Goal: Task Accomplishment & Management: Complete application form

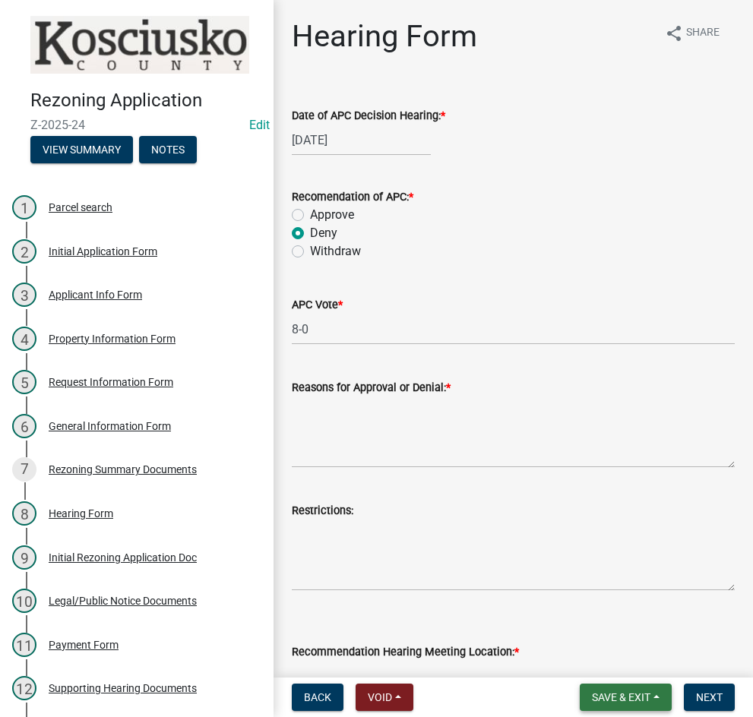
click at [619, 695] on span "Save & Exit" at bounding box center [621, 698] width 59 height 12
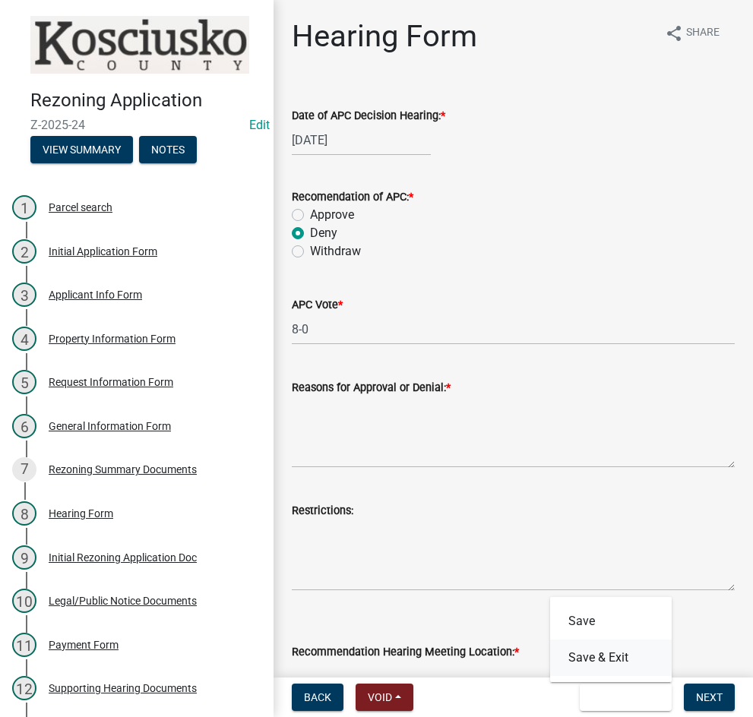
click at [616, 659] on button "Save & Exit" at bounding box center [611, 658] width 122 height 36
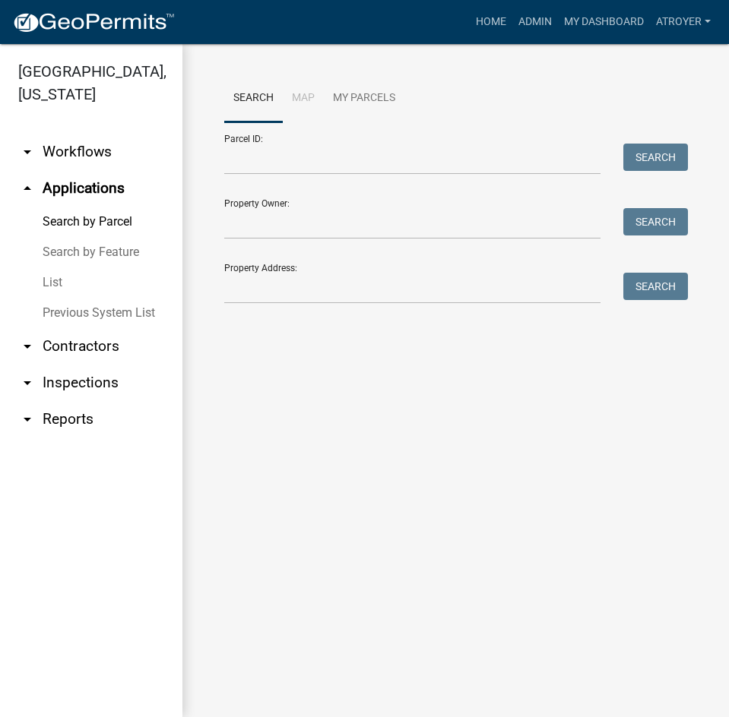
click at [104, 345] on link "arrow_drop_down Contractors" at bounding box center [91, 346] width 182 height 36
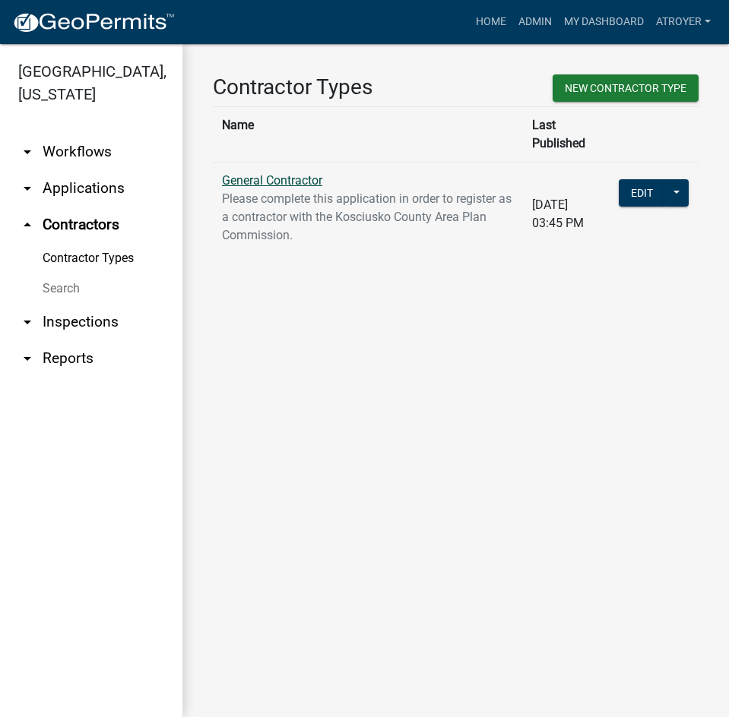
click at [296, 173] on link "General Contractor" at bounding box center [272, 180] width 100 height 14
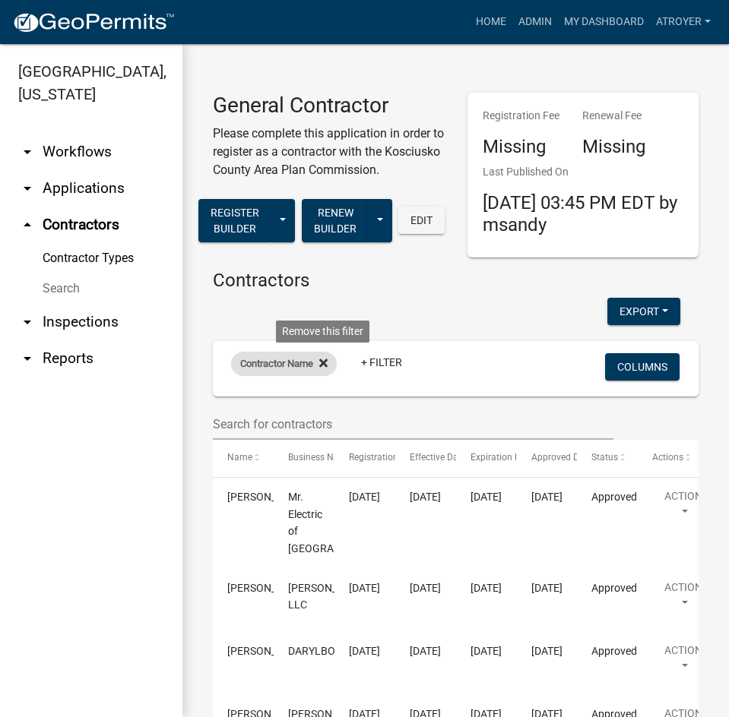
click at [324, 368] on icon at bounding box center [323, 364] width 8 height 8
click at [278, 378] on link "+ Filter" at bounding box center [263, 366] width 65 height 27
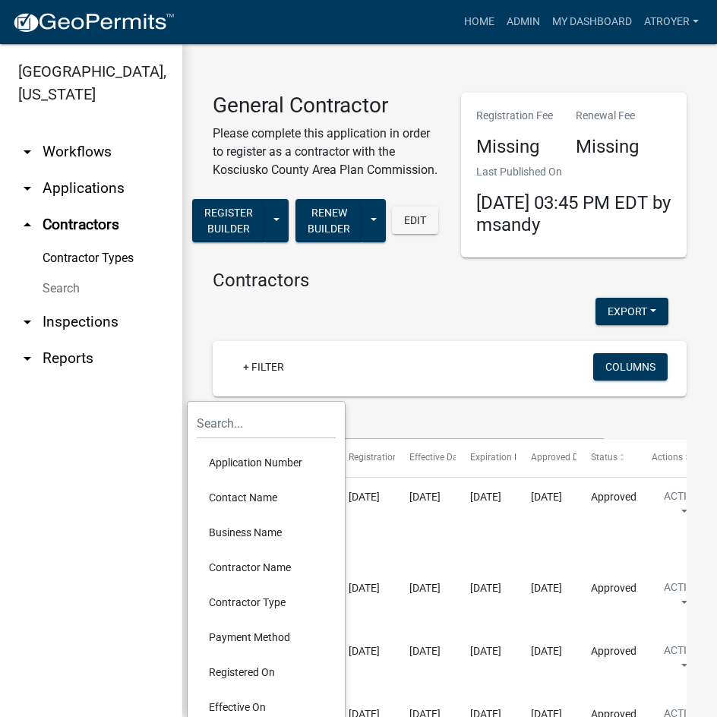
click at [268, 563] on li "Contractor Name" at bounding box center [266, 567] width 139 height 35
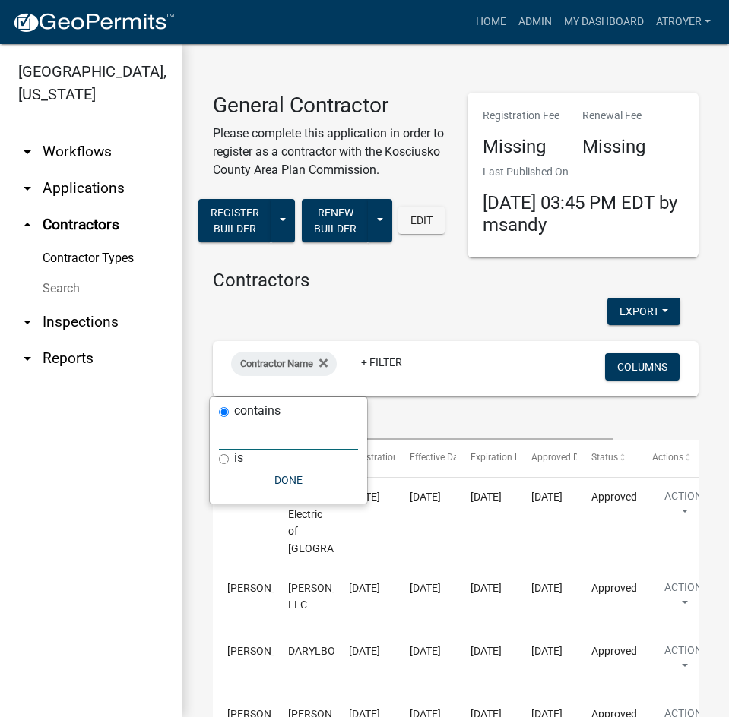
click at [283, 435] on input "text" at bounding box center [288, 435] width 139 height 31
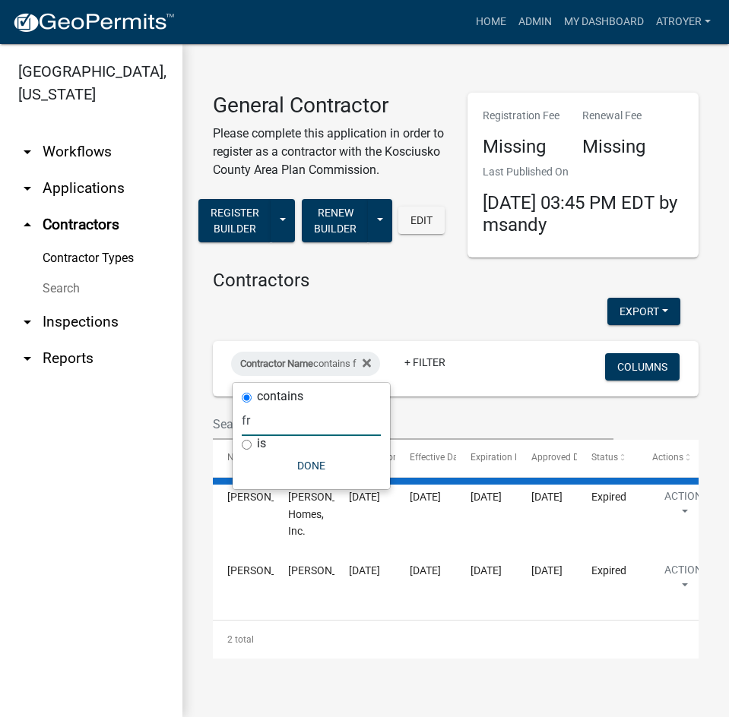
type input "f"
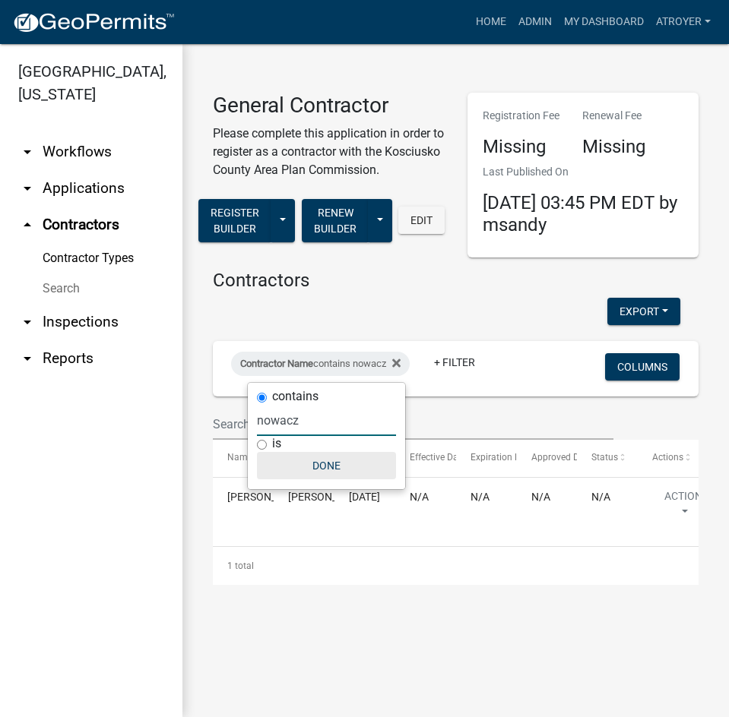
type input "nowacz"
click at [332, 469] on button "Done" at bounding box center [326, 465] width 139 height 27
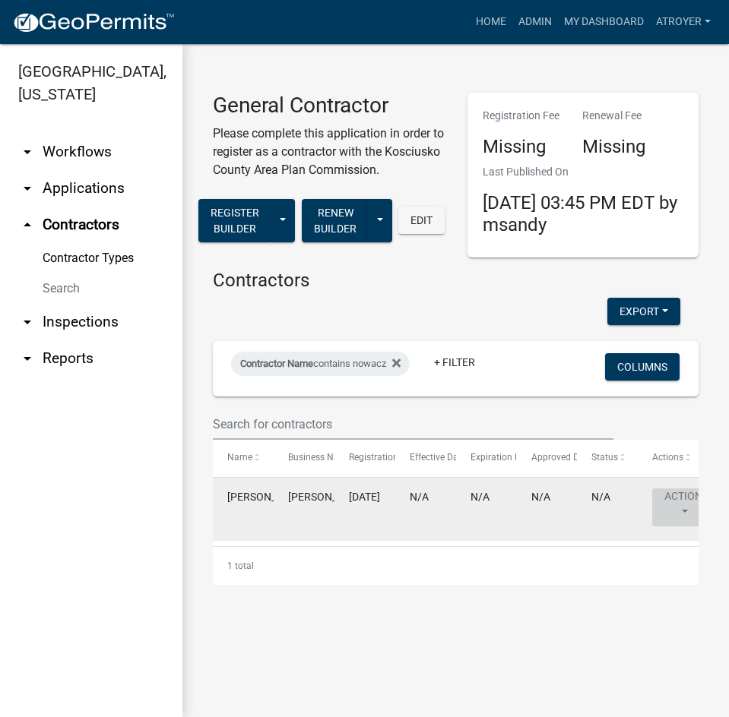
click at [683, 493] on button "Action" at bounding box center [683, 508] width 62 height 38
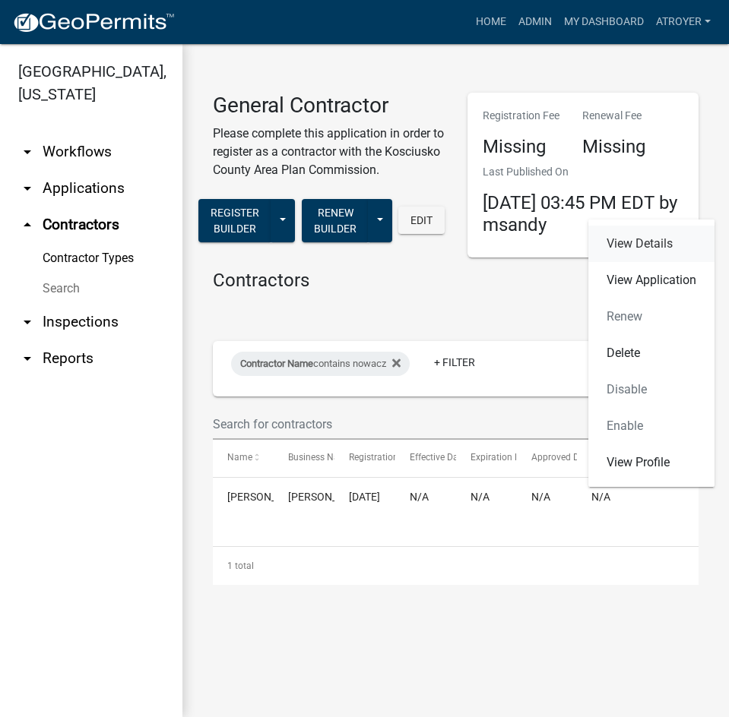
click at [632, 242] on link "View Details" at bounding box center [651, 244] width 126 height 36
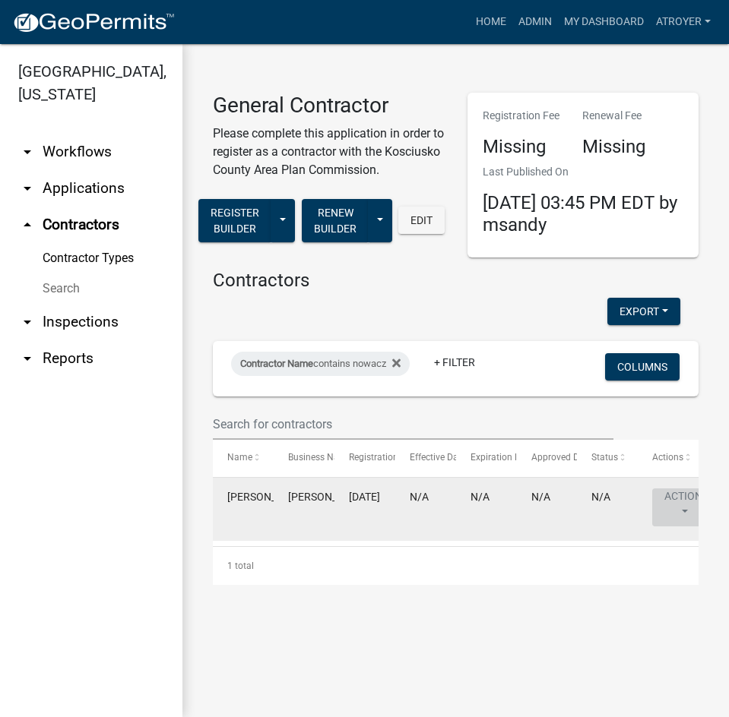
click at [676, 494] on button "Action" at bounding box center [683, 508] width 62 height 38
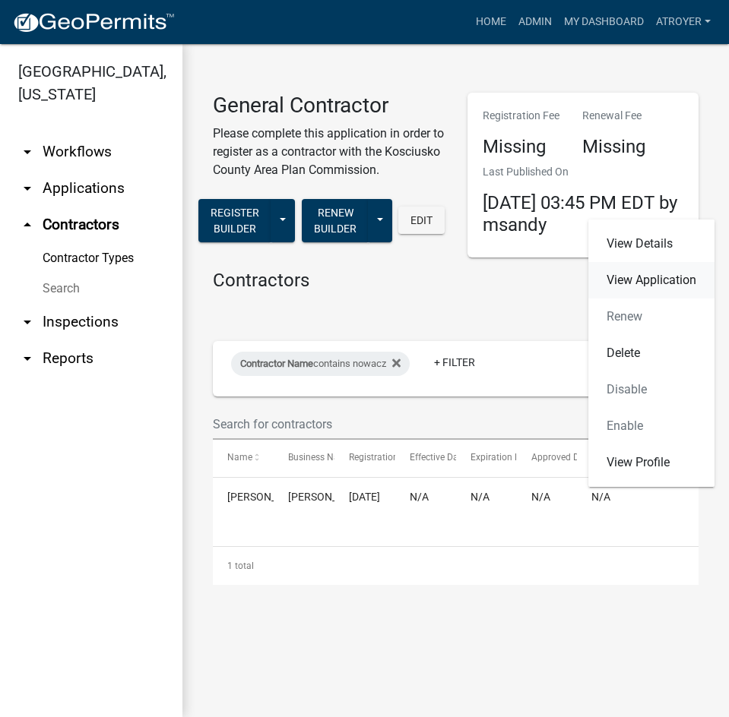
click at [640, 280] on link "View Application" at bounding box center [651, 280] width 126 height 36
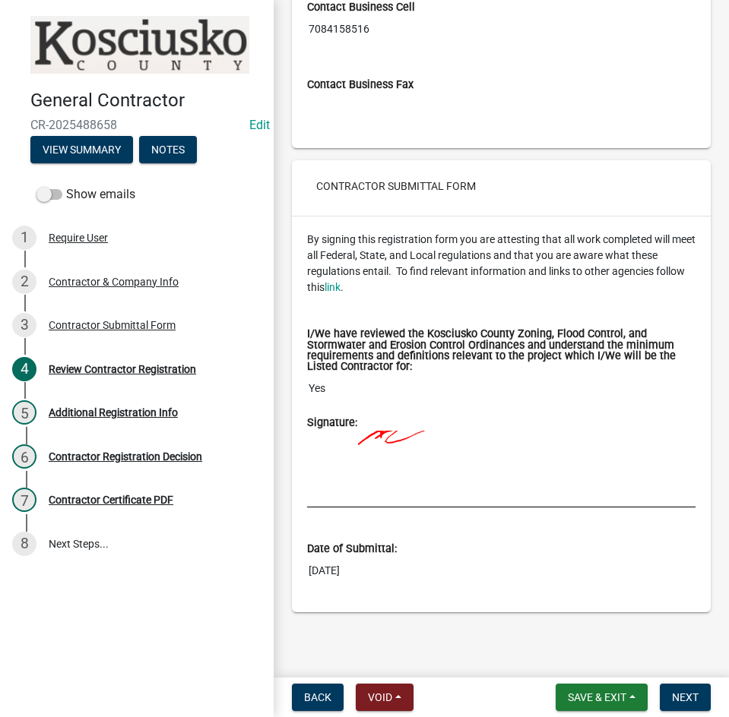
scroll to position [1934, 0]
click at [680, 695] on span "Next" at bounding box center [685, 698] width 27 height 12
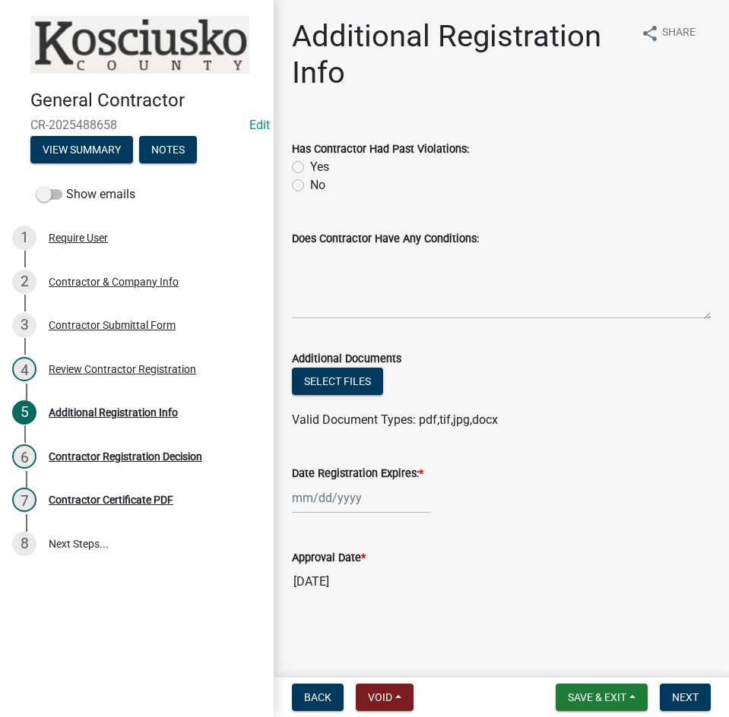
click at [310, 186] on label "No" at bounding box center [317, 185] width 15 height 18
click at [310, 186] on input "No" at bounding box center [315, 181] width 10 height 10
radio input "true"
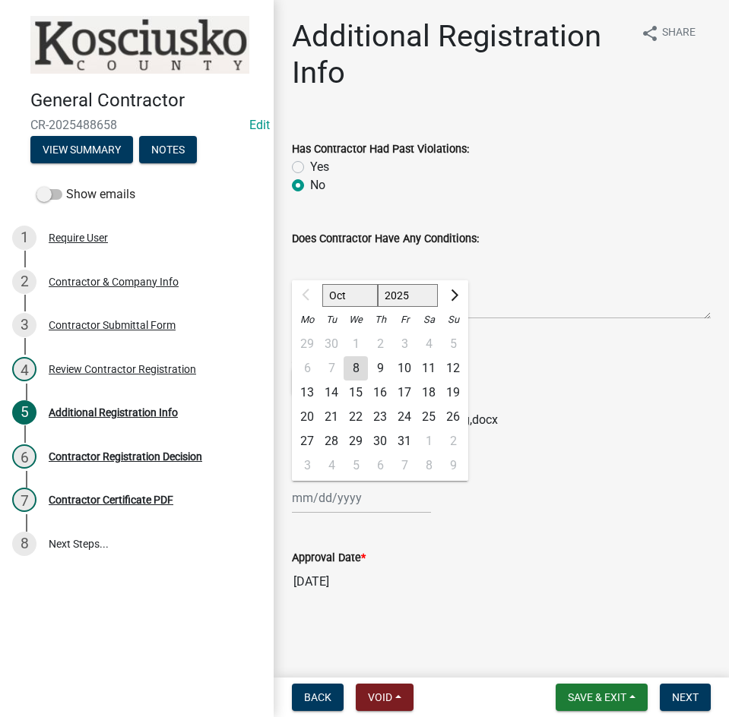
click at [369, 502] on div "Oct Nov Dec 2025 2026 2027 2028 2029 2030 2031 2032 2033 2034 2035 2036 2037 20…" at bounding box center [361, 498] width 139 height 31
click at [413, 298] on select "2025 2026 2027 2028 2029 2030 2031 2032 2033 2034 2035 2036 2037 2038 2039 2040…" at bounding box center [408, 295] width 61 height 23
select select "2026"
click at [378, 284] on select "2025 2026 2027 2028 2029 2030 2031 2032 2033 2034 2035 2036 2037 2038 2039 2040…" at bounding box center [408, 295] width 61 height 23
click at [377, 368] on div "8" at bounding box center [380, 368] width 24 height 24
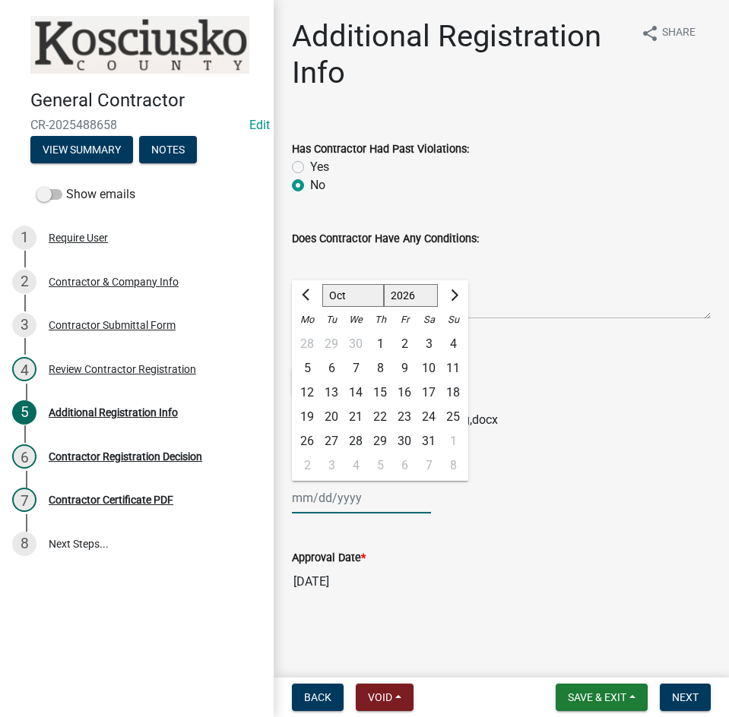
type input "10/08/2026"
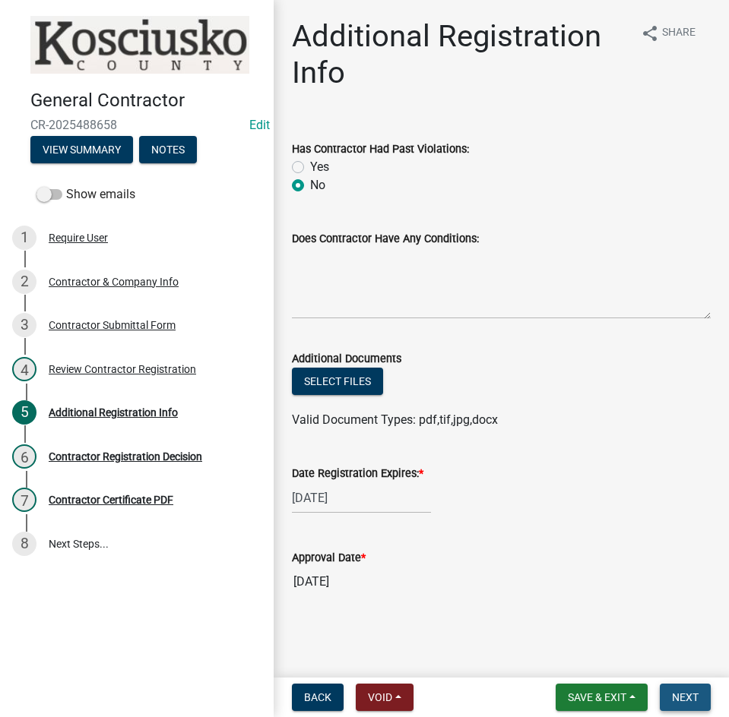
click at [684, 698] on span "Next" at bounding box center [685, 698] width 27 height 12
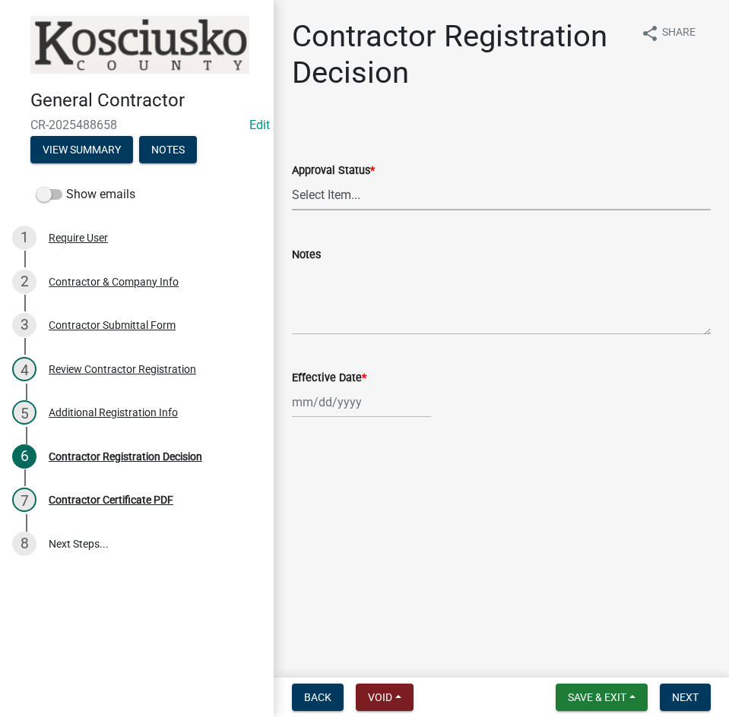
click at [388, 192] on select "Select Item... Approved Denied" at bounding box center [501, 194] width 419 height 31
click at [292, 179] on select "Select Item... Approved Denied" at bounding box center [501, 194] width 419 height 31
select select "8e4351d7-4ebf-4714-a7c9-c8187f00e083"
select select "10"
select select "2025"
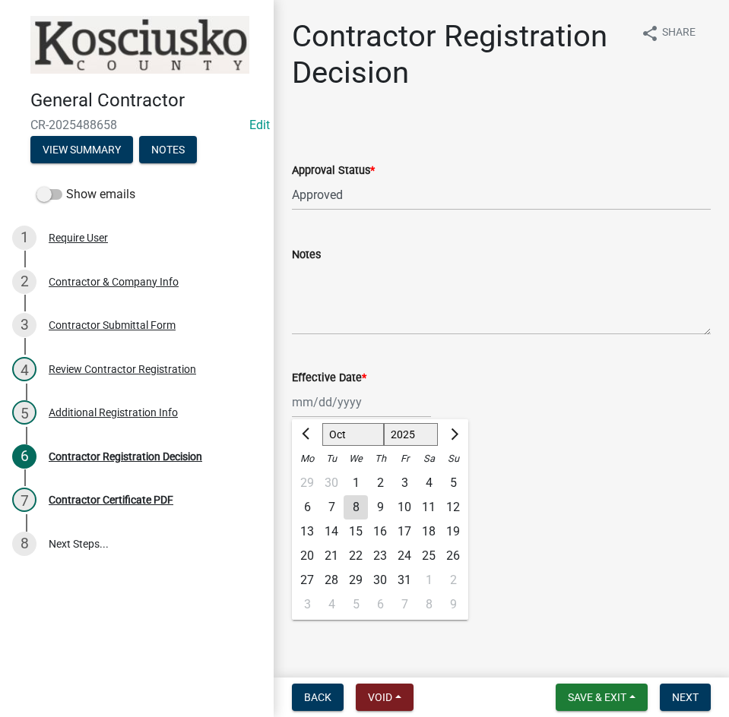
click at [332, 411] on div "Jan Feb Mar Apr May Jun Jul Aug Sep Oct Nov Dec 1525 1526 1527 1528 1529 1530 1…" at bounding box center [361, 402] width 139 height 31
click at [350, 512] on div "8" at bounding box center [356, 508] width 24 height 24
type input "10/08/2025"
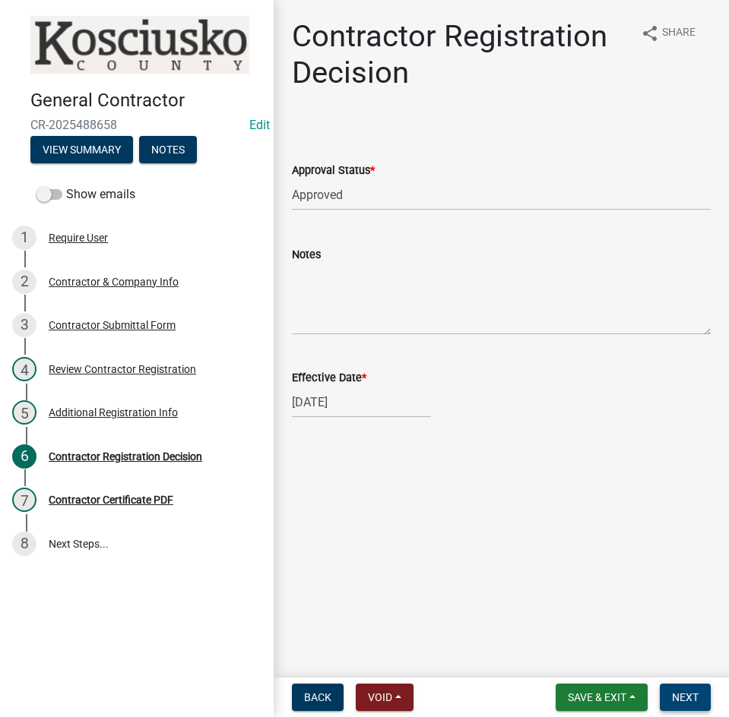
drag, startPoint x: 669, startPoint y: 696, endPoint x: 660, endPoint y: 694, distance: 9.4
click at [670, 696] on button "Next" at bounding box center [685, 697] width 51 height 27
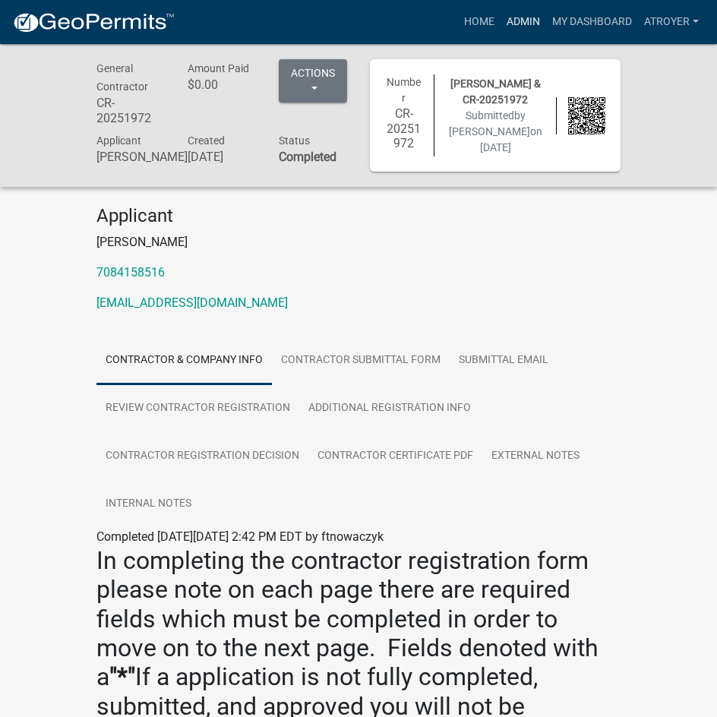
drag, startPoint x: 522, startPoint y: 19, endPoint x: 515, endPoint y: 27, distance: 11.3
click at [521, 21] on link "Admin" at bounding box center [524, 22] width 46 height 29
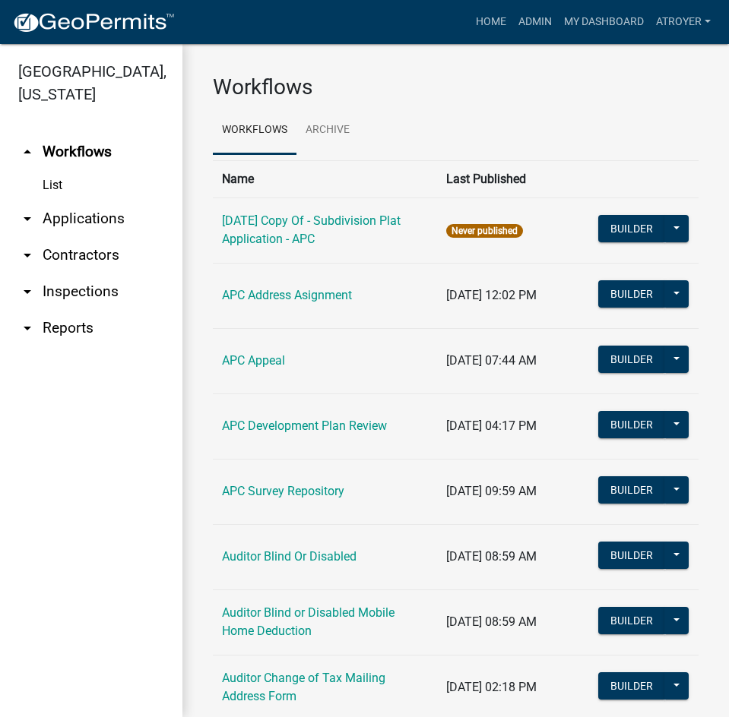
click at [93, 222] on link "arrow_drop_down Applications" at bounding box center [91, 219] width 182 height 36
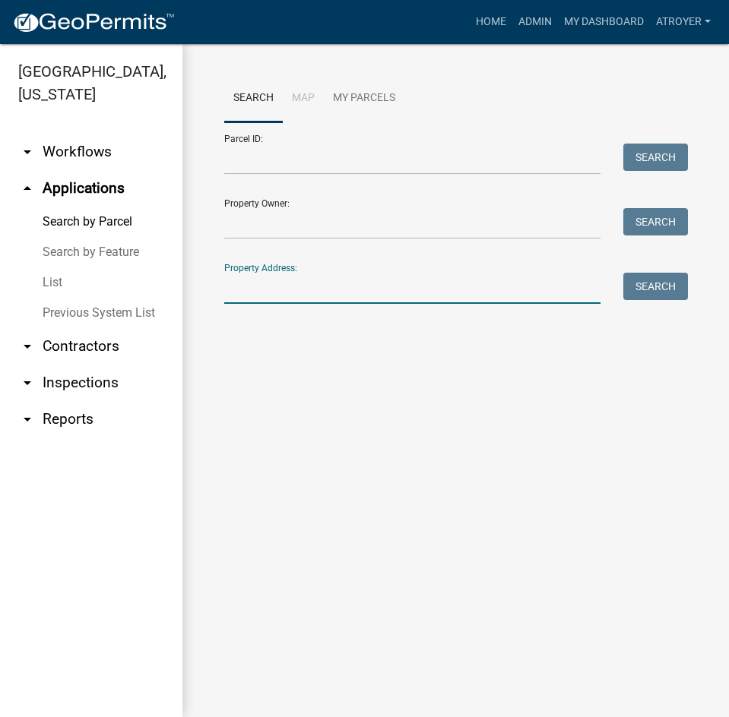
click at [306, 287] on input "Property Address:" at bounding box center [412, 288] width 376 height 31
type input "217"
click at [279, 283] on input "217" at bounding box center [412, 288] width 376 height 31
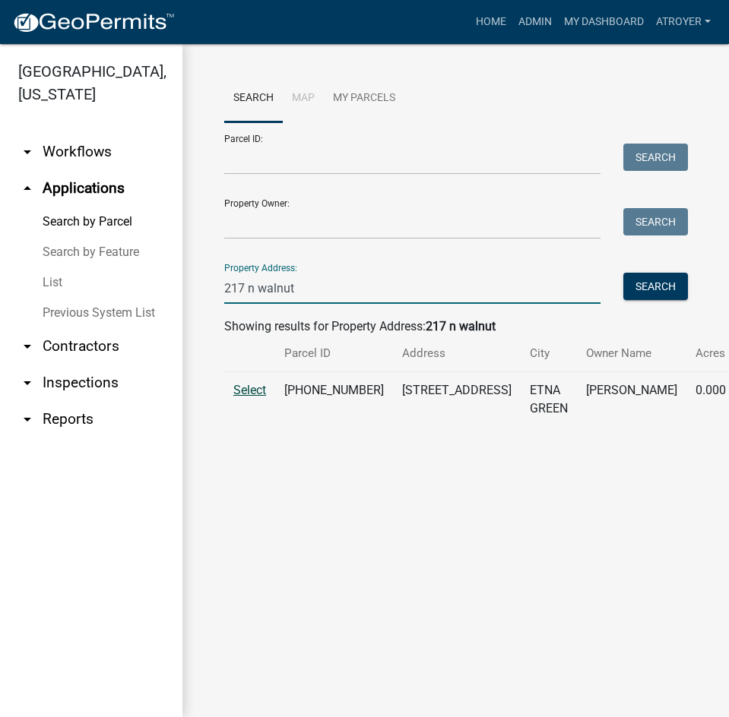
type input "217 n walnut"
click at [261, 398] on span "Select" at bounding box center [249, 390] width 33 height 14
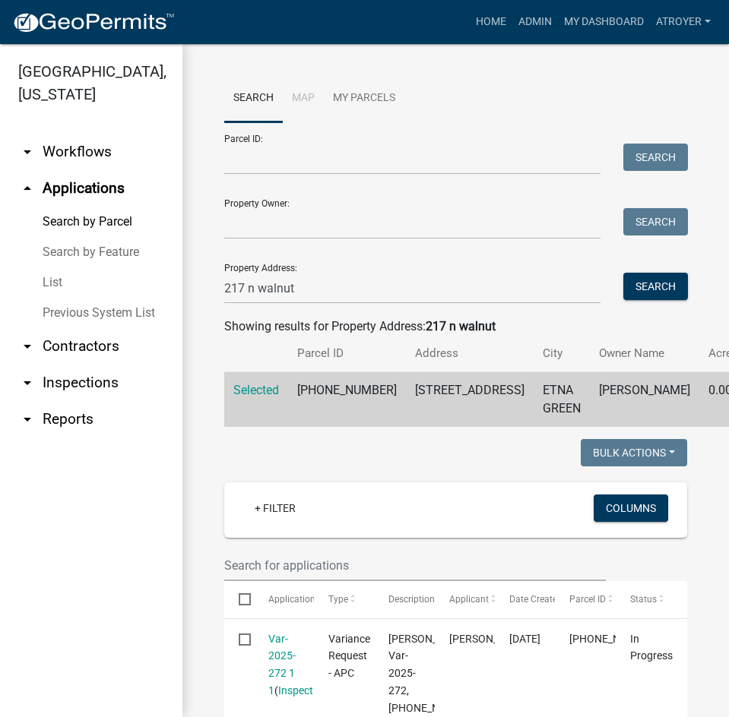
scroll to position [304, 0]
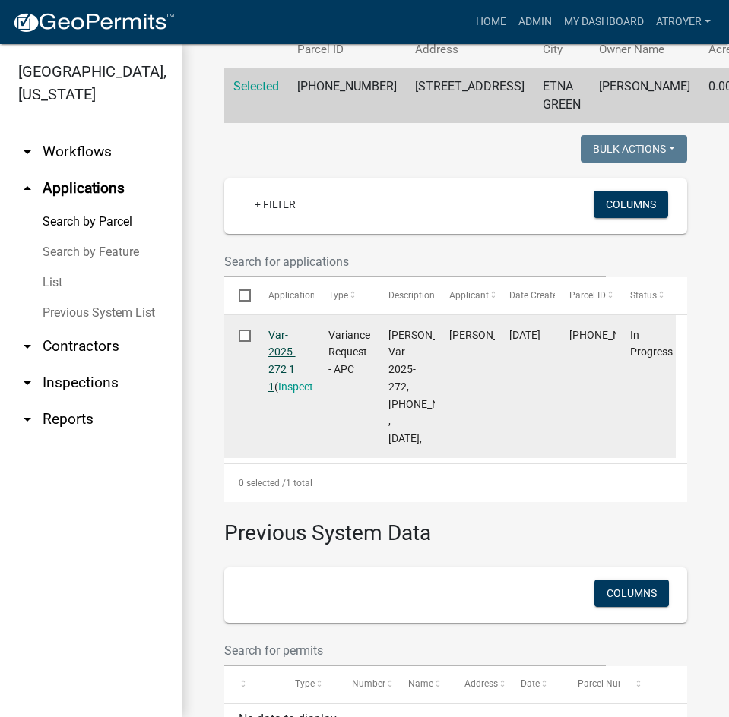
click at [268, 385] on link "Var-2025-272 1 1" at bounding box center [281, 361] width 27 height 64
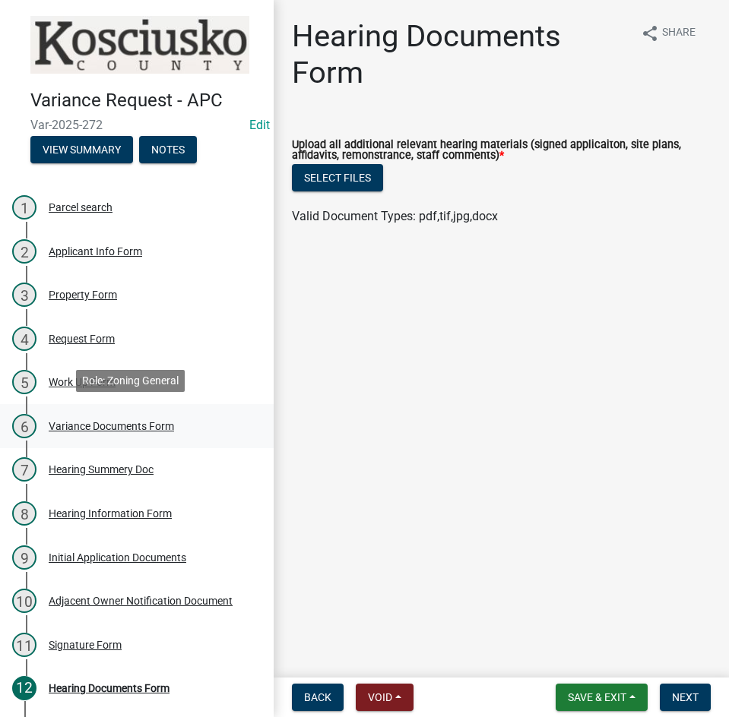
click at [78, 421] on div "Variance Documents Form" at bounding box center [111, 426] width 125 height 11
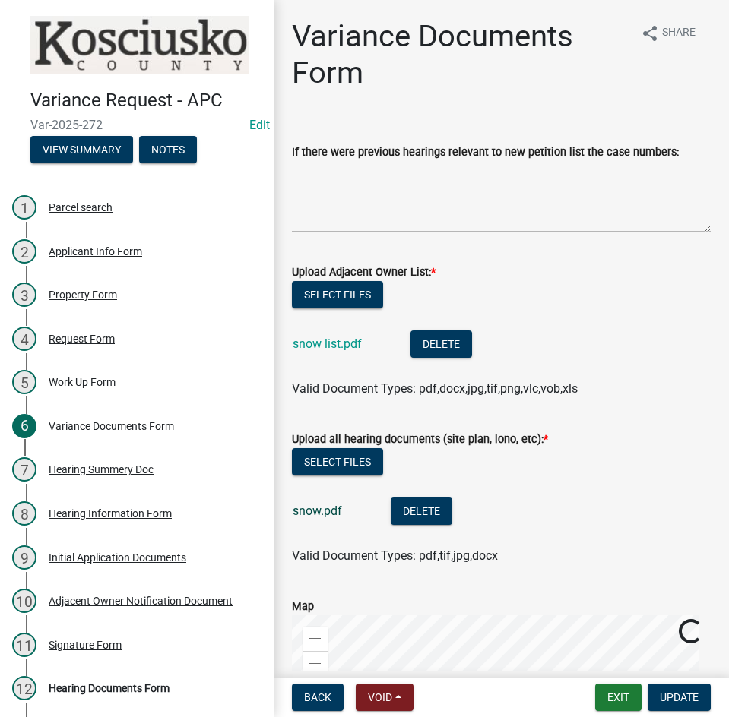
click at [303, 505] on link "snow.pdf" at bounding box center [317, 511] width 49 height 14
click at [315, 517] on link "snow.pdf" at bounding box center [317, 511] width 49 height 14
click at [318, 345] on link "snow list.pdf" at bounding box center [327, 344] width 69 height 14
click at [128, 683] on div "Hearing Documents Form" at bounding box center [109, 688] width 121 height 11
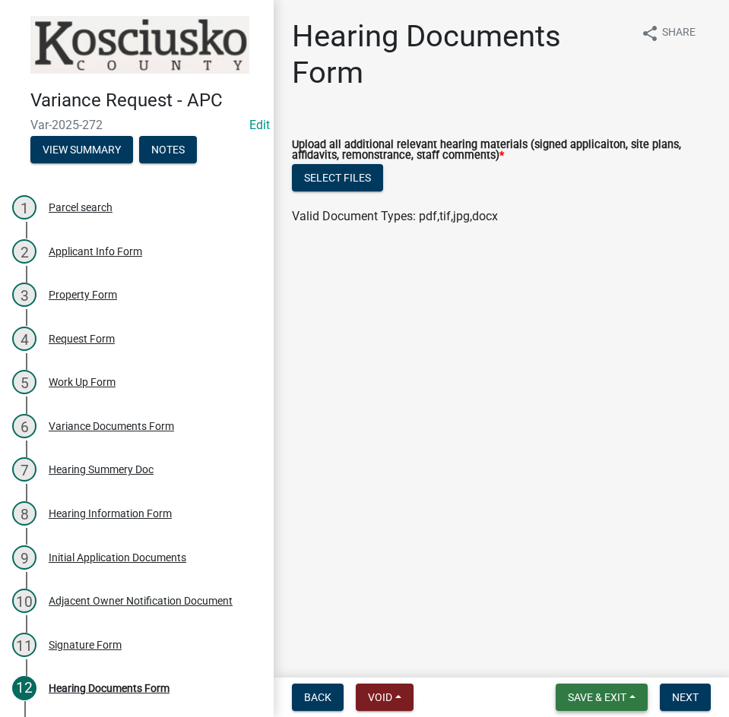
click at [583, 693] on span "Save & Exit" at bounding box center [597, 698] width 59 height 12
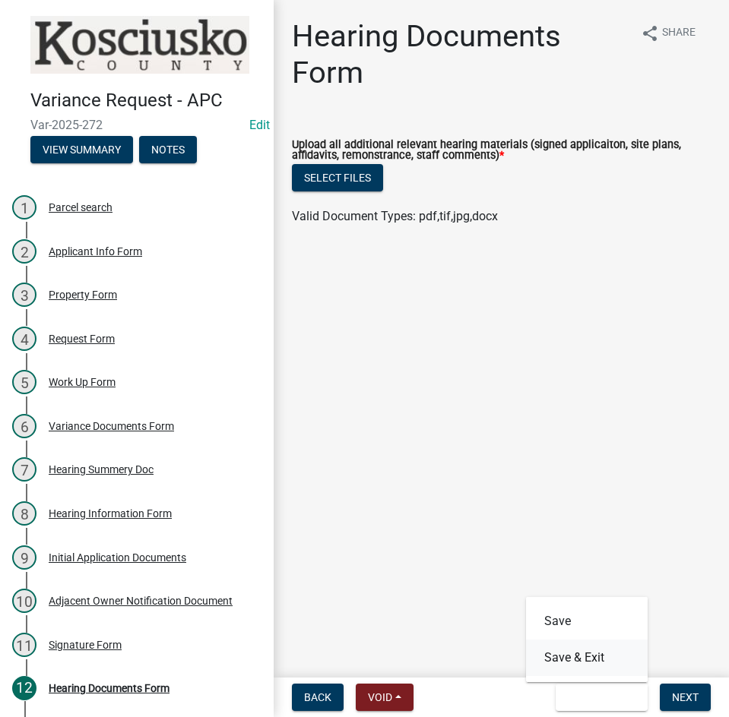
click at [571, 660] on button "Save & Exit" at bounding box center [587, 658] width 122 height 36
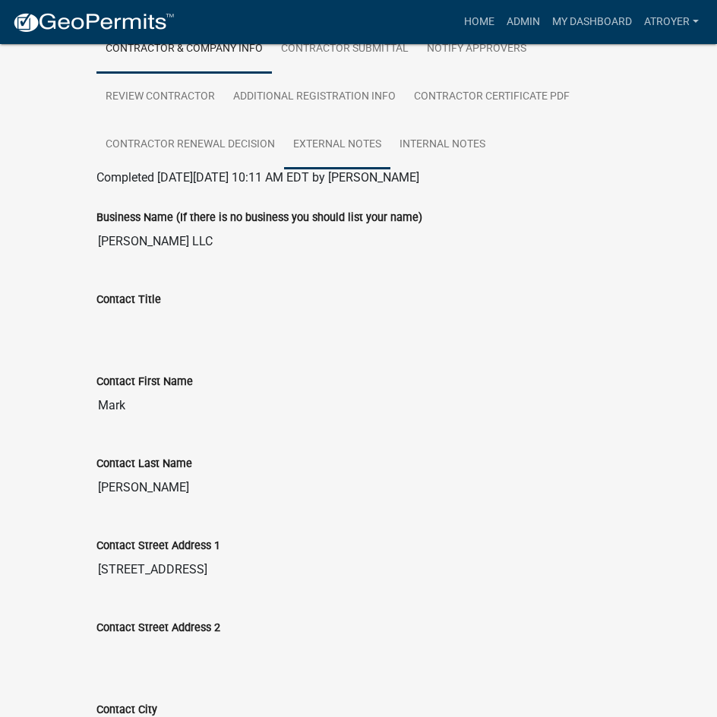
scroll to position [456, 0]
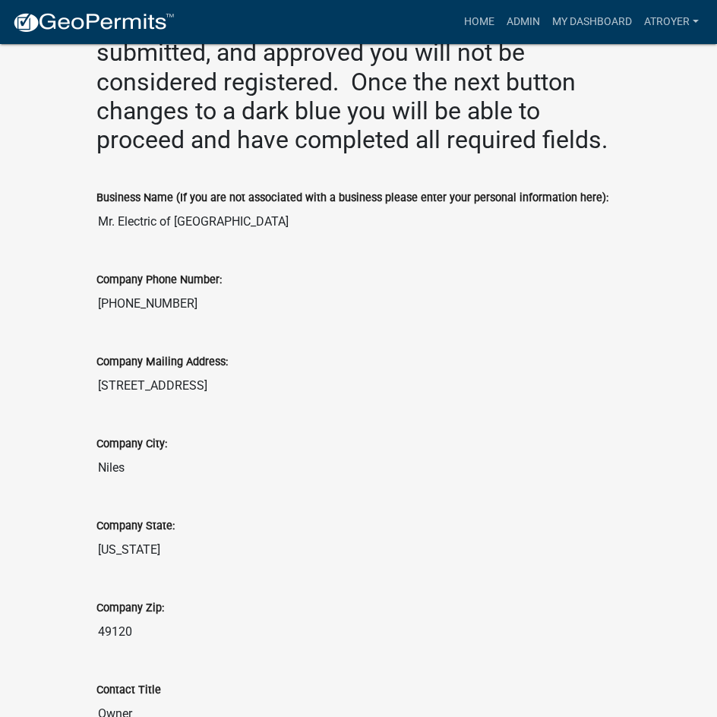
scroll to position [912, 0]
